Goal: Entertainment & Leisure: Consume media (video, audio)

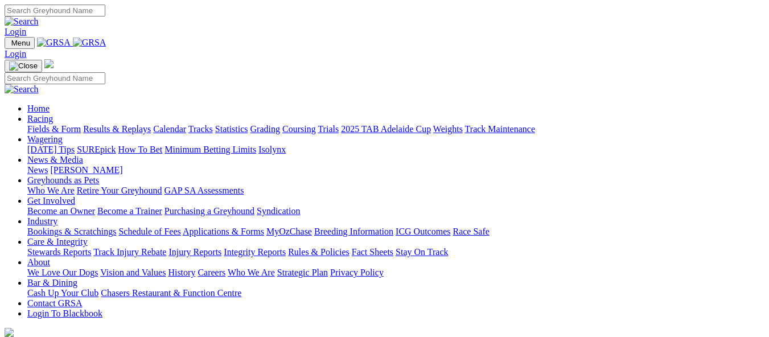
scroll to position [456, 0]
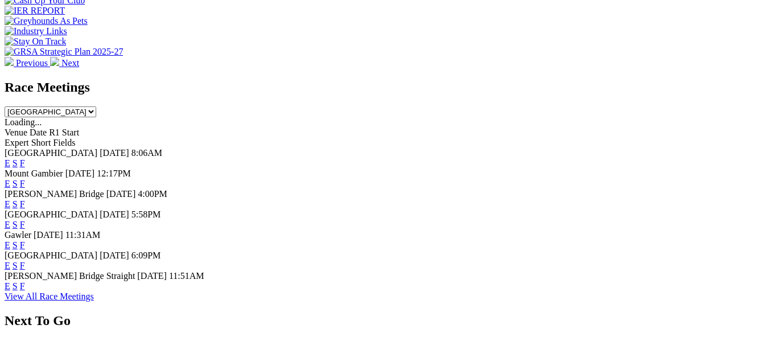
click at [10, 240] on link "E" at bounding box center [8, 245] width 6 height 10
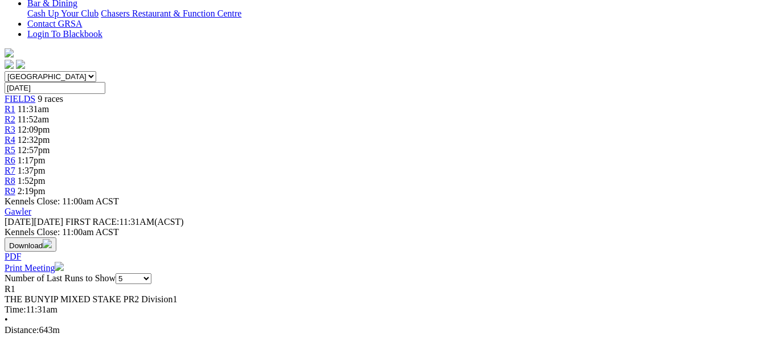
scroll to position [285, 0]
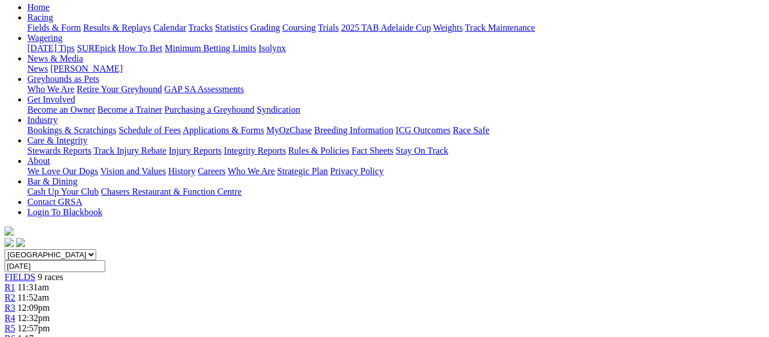
scroll to position [57, 0]
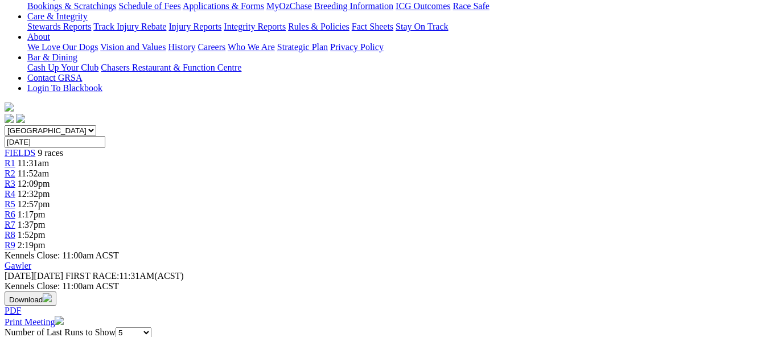
scroll to position [228, 0]
